Goal: Information Seeking & Learning: Learn about a topic

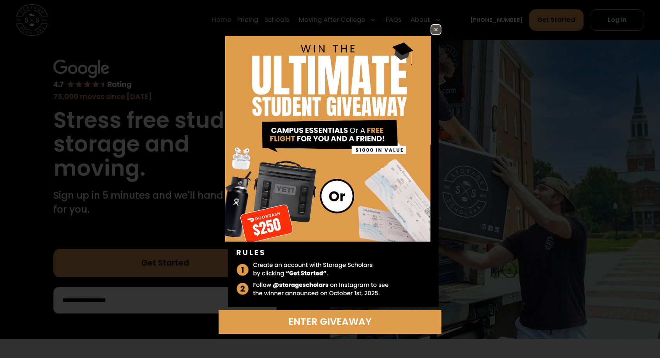
scroll to position [39, 0]
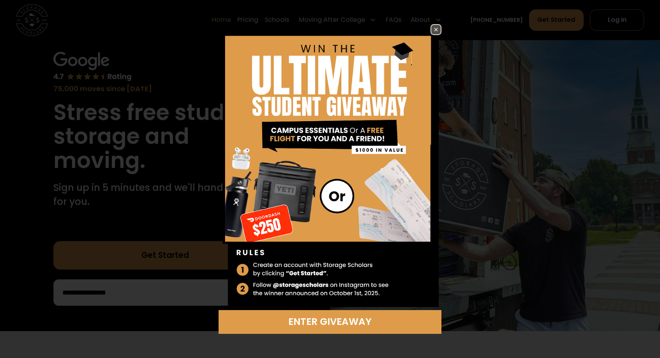
click at [436, 30] on img at bounding box center [435, 29] width 9 height 9
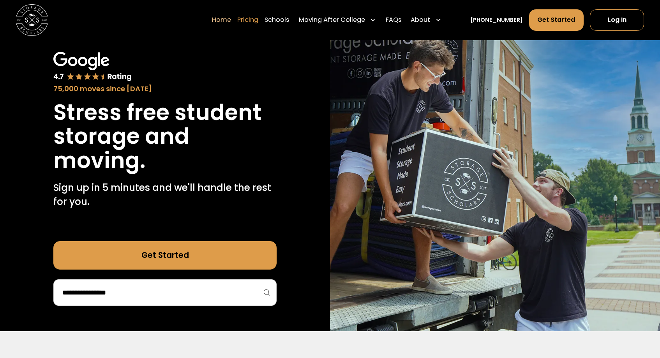
click at [254, 22] on link "Pricing" at bounding box center [247, 20] width 21 height 22
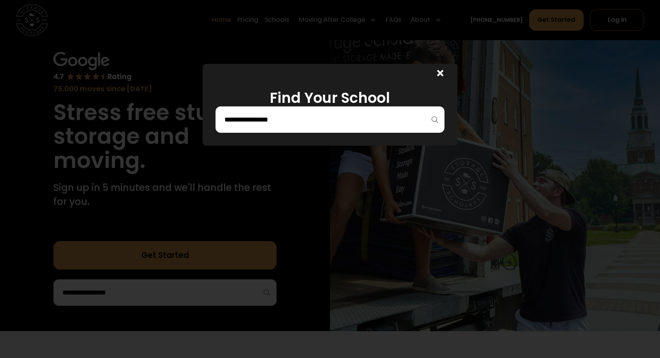
click at [442, 69] on icon at bounding box center [440, 73] width 6 height 9
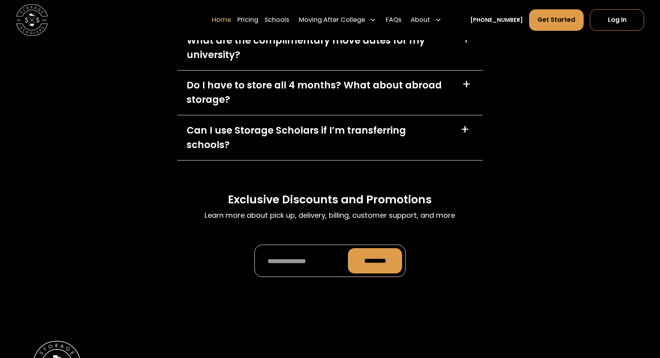
scroll to position [2691, 0]
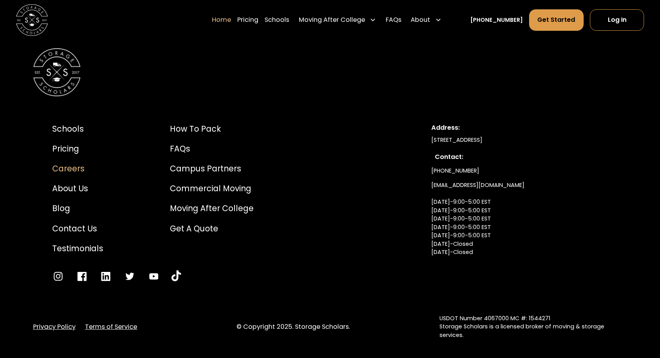
click at [69, 163] on div "Careers" at bounding box center [77, 169] width 51 height 12
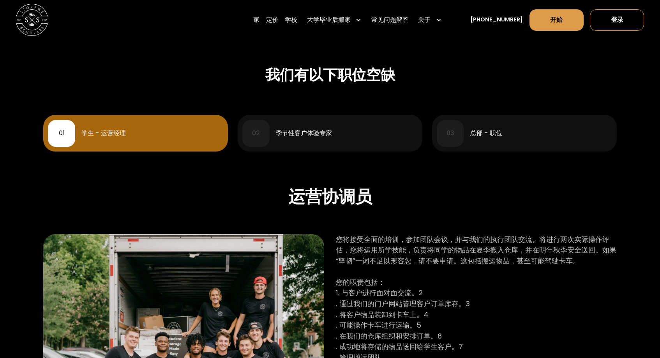
scroll to position [252, 0]
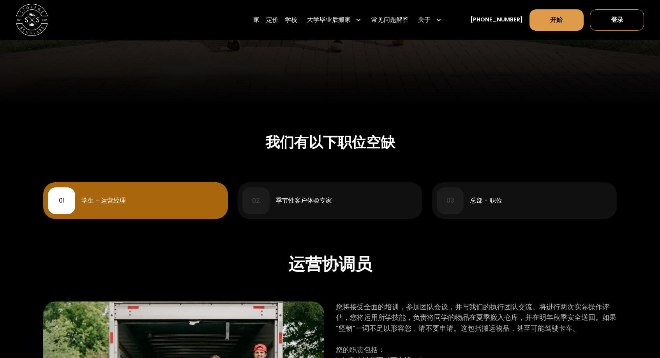
click at [328, 208] on div "02 季节性客户体验专家" at bounding box center [329, 200] width 175 height 27
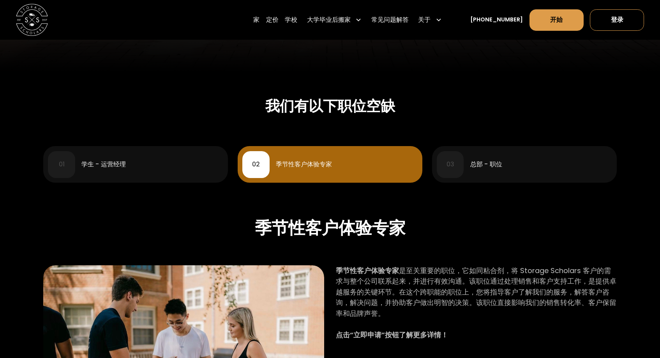
scroll to position [292, 0]
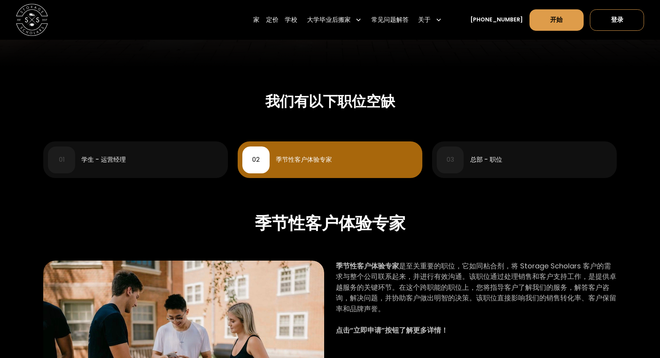
click at [170, 178] on div "运营协调员 您将接受全面的培训，参加团队会议，并与我们的执行团队交流。将进行两次实际操作评估，您将运用所学技能，负责将同学的物品在夏季搬入仓库，并在明年秋季安…" at bounding box center [329, 355] width 573 height 355
click at [174, 155] on div "01 学生 - 运营经理" at bounding box center [135, 159] width 175 height 27
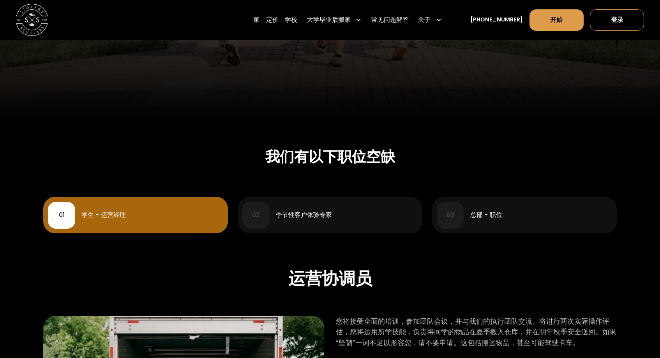
scroll to position [231, 0]
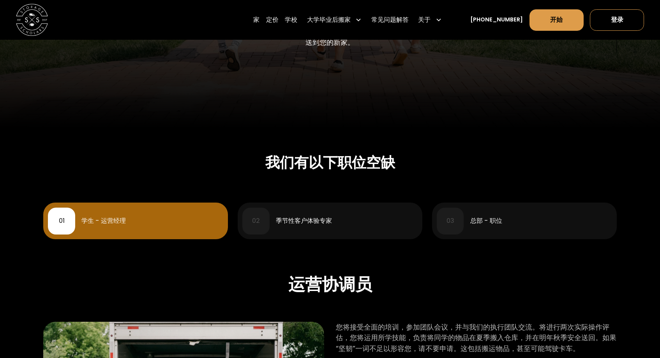
click at [493, 231] on div "03 总部 - 职位" at bounding box center [524, 221] width 175 height 27
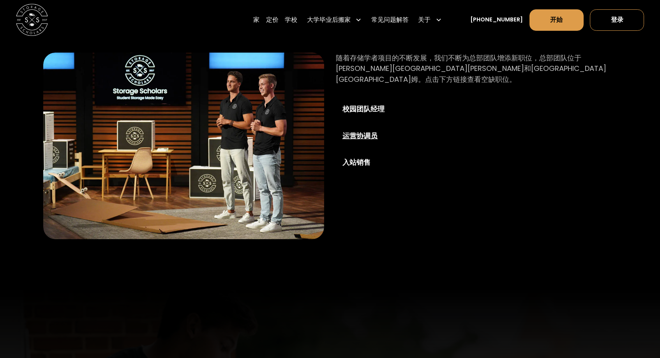
scroll to position [496, 0]
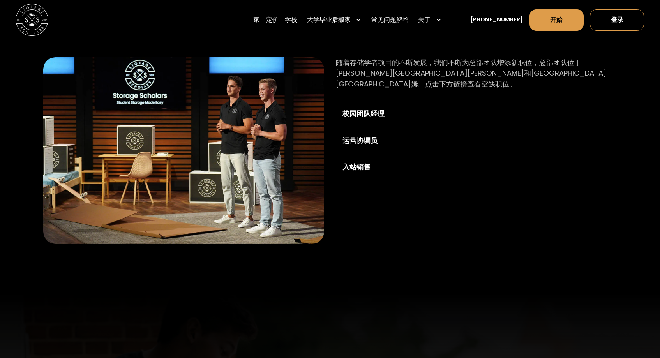
click at [357, 162] on font "入站销售" at bounding box center [356, 167] width 28 height 10
